Goal: Navigation & Orientation: Find specific page/section

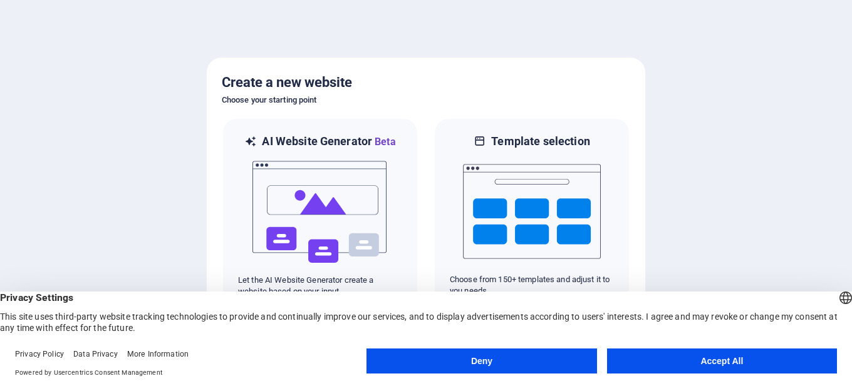
click at [699, 356] on button "Accept All" at bounding box center [722, 361] width 230 height 25
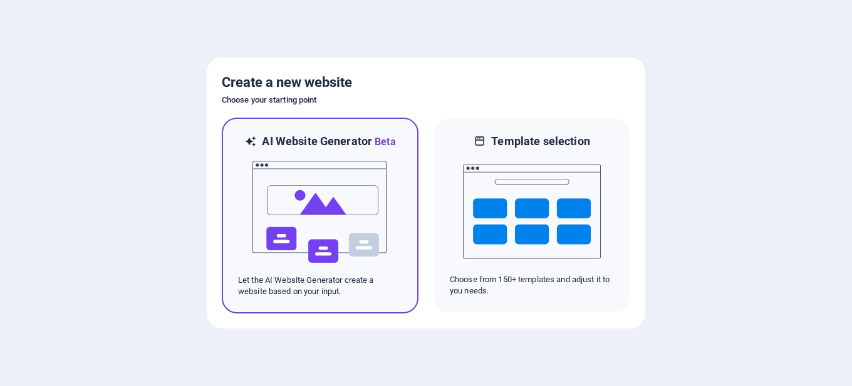
click at [344, 175] on img at bounding box center [320, 212] width 138 height 125
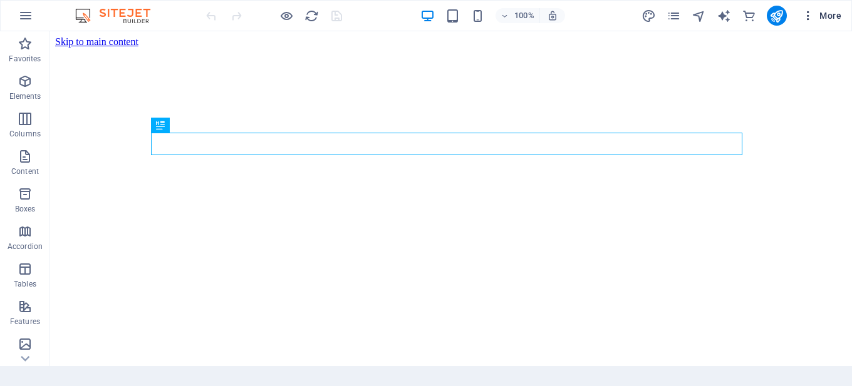
click at [832, 13] on span "More" at bounding box center [821, 15] width 39 height 13
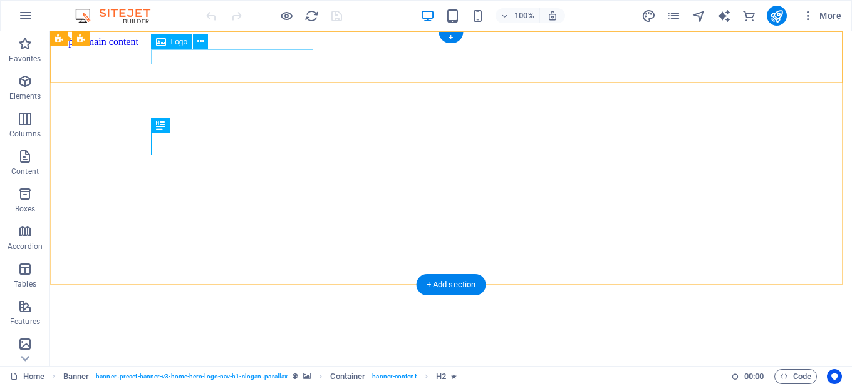
click at [271, 376] on div "[DOMAIN_NAME]" at bounding box center [451, 387] width 792 height 23
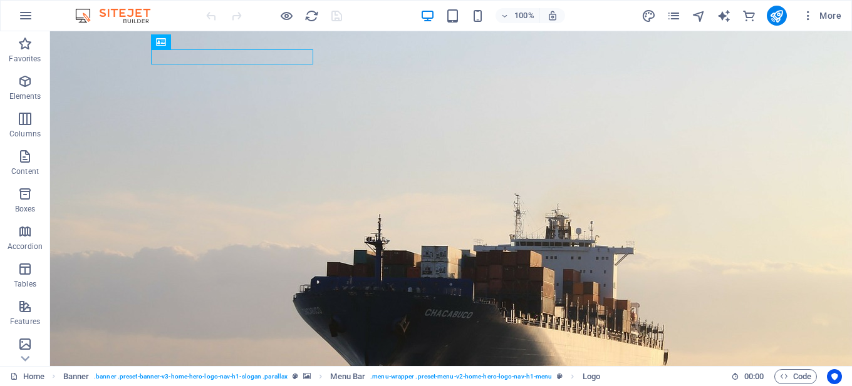
click at [133, 16] on img at bounding box center [119, 15] width 94 height 15
click at [832, 20] on span "More" at bounding box center [821, 15] width 39 height 13
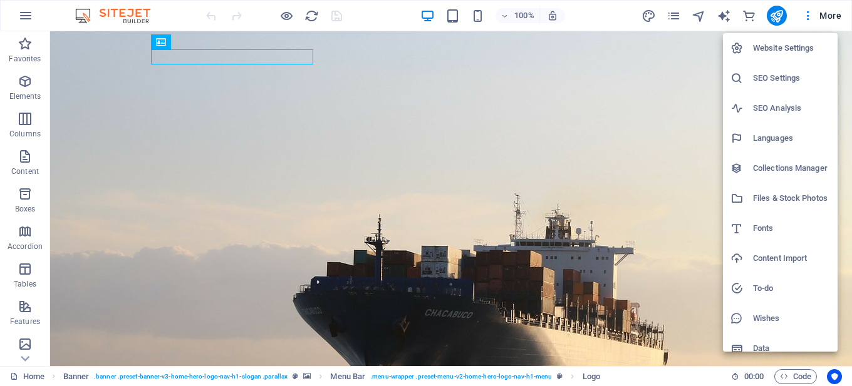
click at [783, 45] on h6 "Website Settings" at bounding box center [791, 48] width 77 height 15
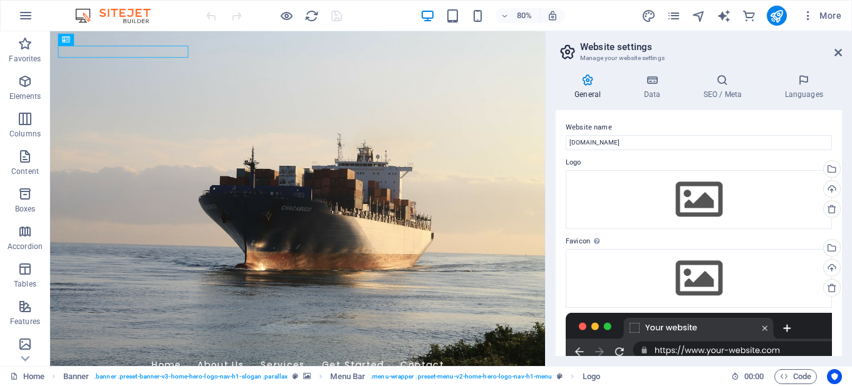
click at [10, 13] on div "80% More" at bounding box center [426, 16] width 850 height 30
click at [16, 13] on button "button" at bounding box center [26, 16] width 30 height 30
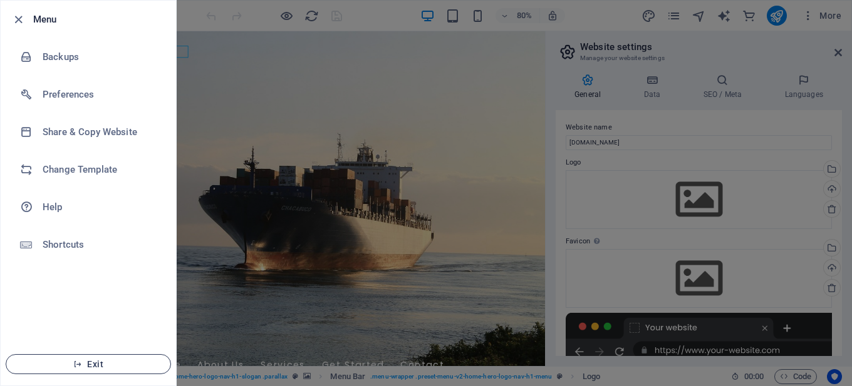
click at [106, 363] on span "Exit" at bounding box center [88, 364] width 144 height 10
